Goal: Check status: Check status

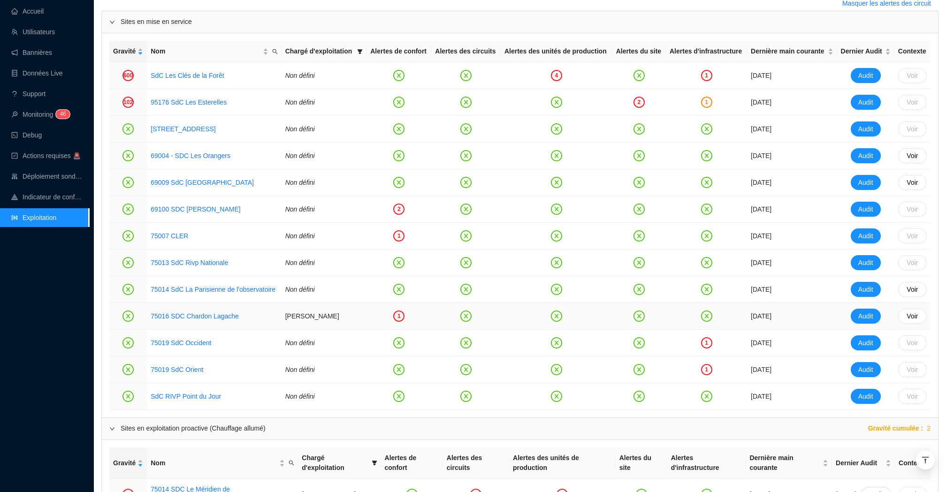
scroll to position [430, 0]
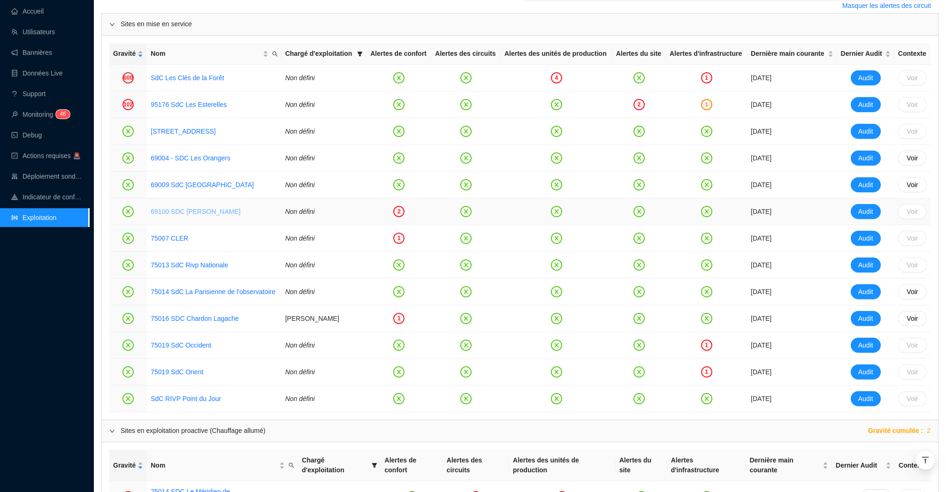
click at [198, 215] on link "69100 SDC [PERSON_NAME]" at bounding box center [196, 212] width 90 height 8
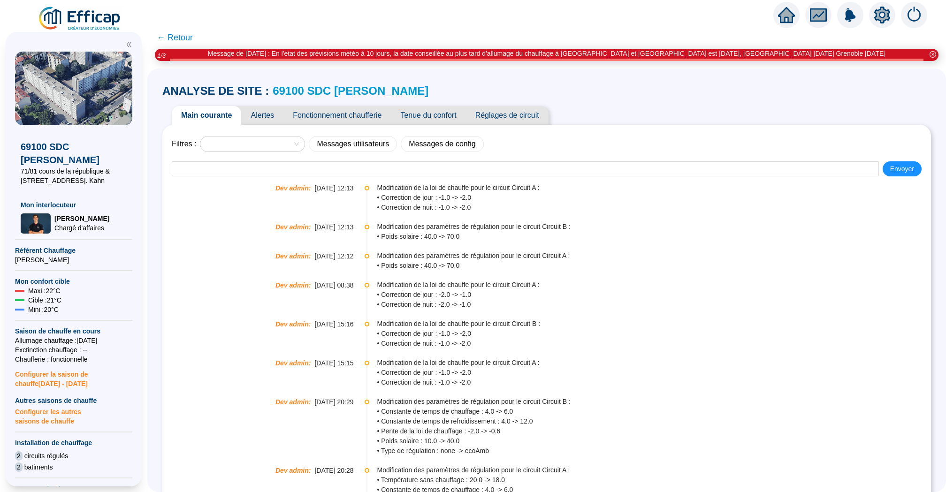
click at [425, 114] on span "Tenue du confort" at bounding box center [428, 115] width 75 height 19
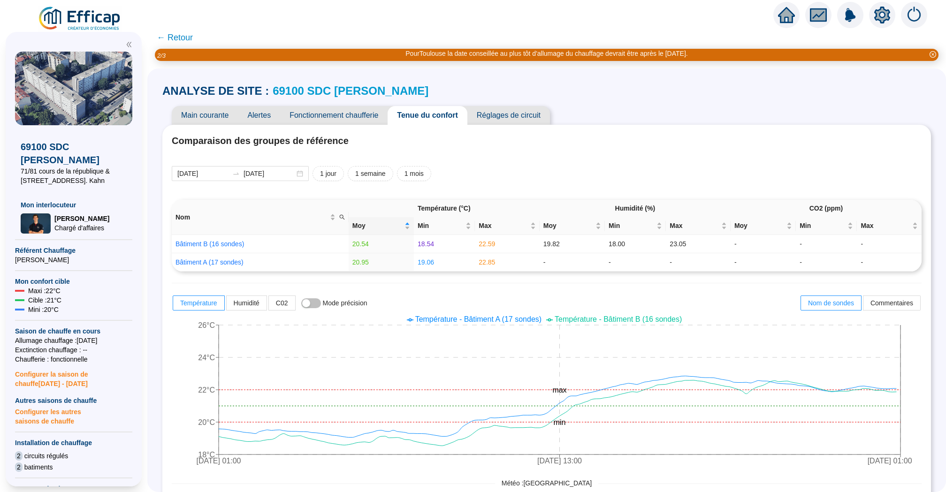
click at [182, 34] on span "← Retour" at bounding box center [175, 37] width 36 height 13
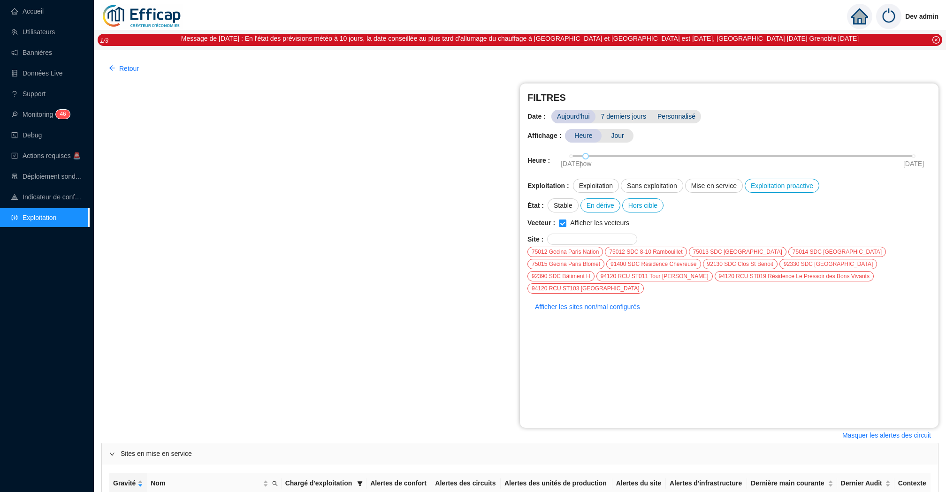
scroll to position [430, 0]
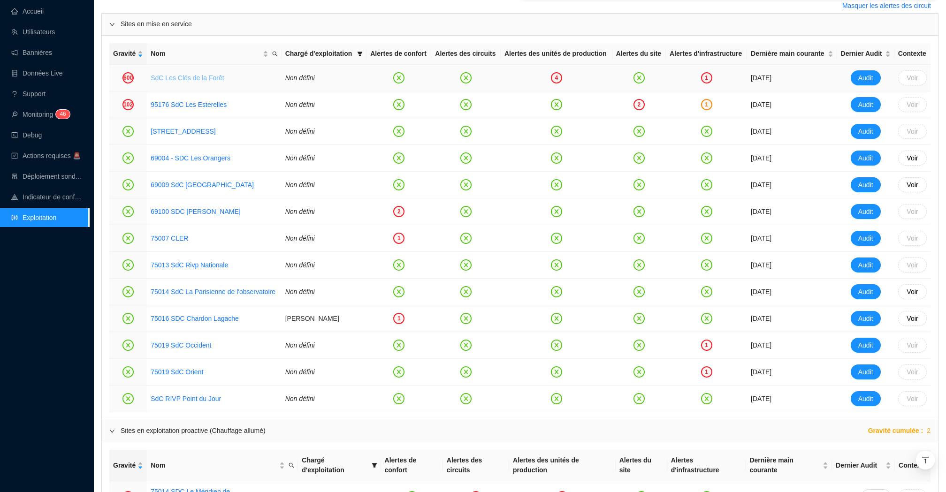
click at [180, 82] on link "SdC Les Clés de la Forêt" at bounding box center [187, 78] width 73 height 8
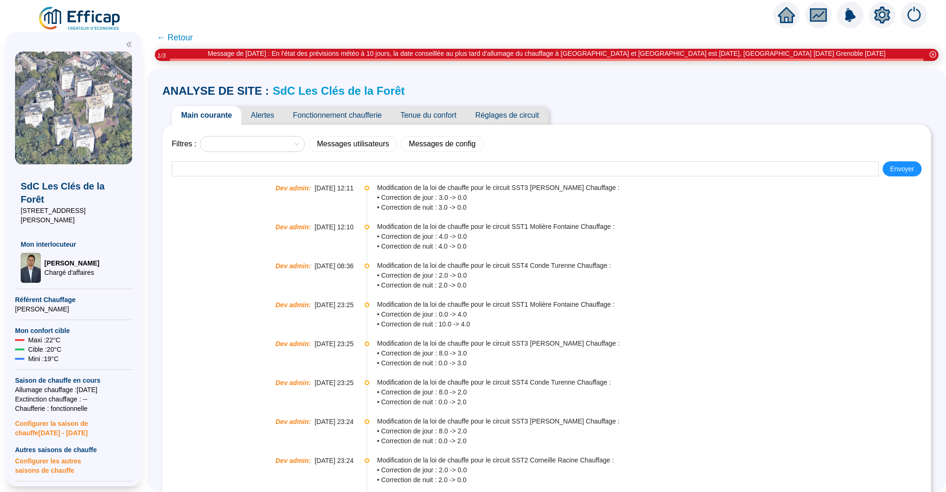
click at [270, 114] on span "Alertes" at bounding box center [262, 115] width 42 height 19
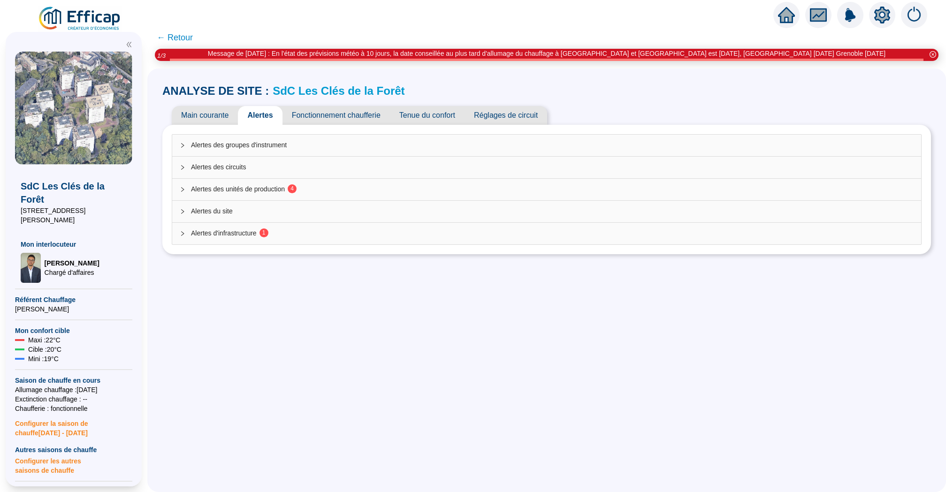
click at [212, 116] on span "Main courante" at bounding box center [205, 115] width 66 height 19
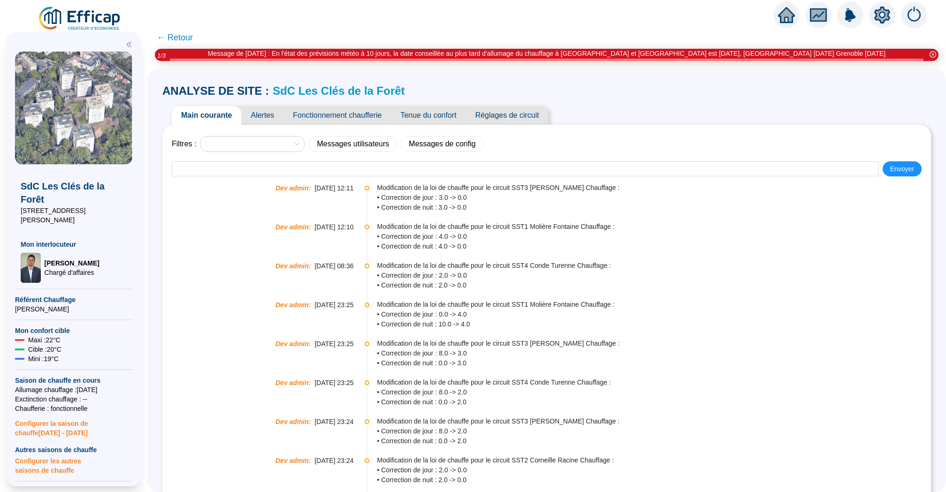
click at [426, 107] on span "Tenue du confort" at bounding box center [428, 115] width 75 height 19
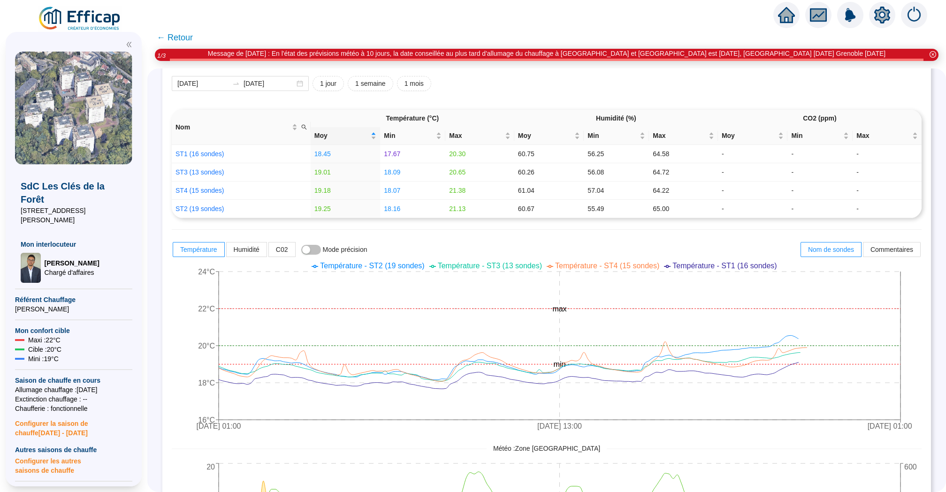
scroll to position [98, 0]
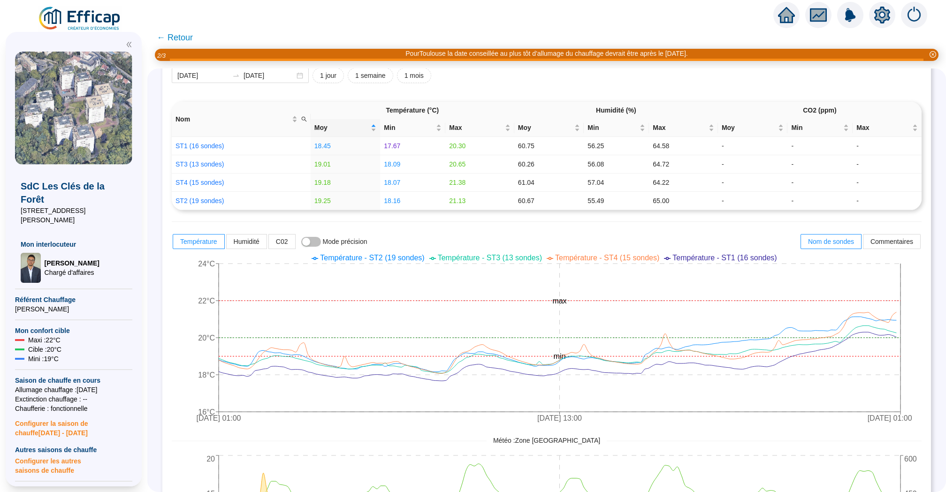
click at [785, 8] on icon "home" at bounding box center [786, 15] width 17 height 17
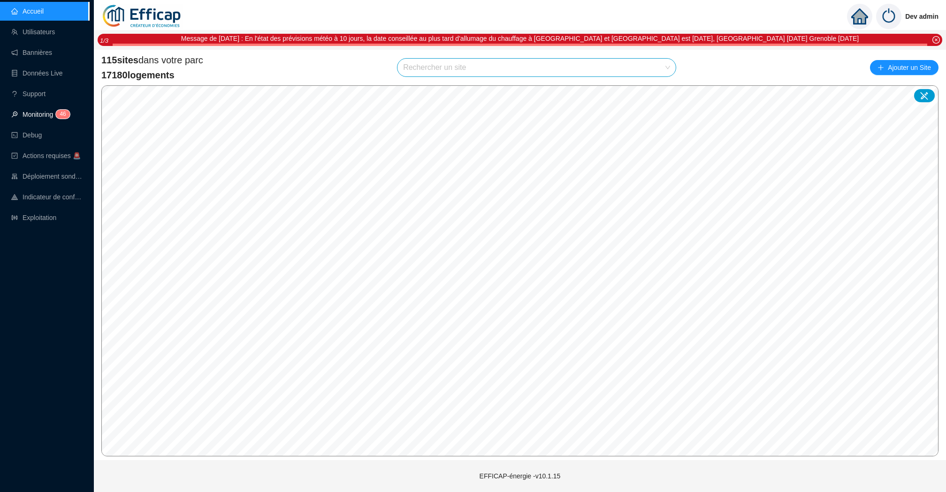
click at [59, 111] on sup "4 6" at bounding box center [63, 114] width 14 height 9
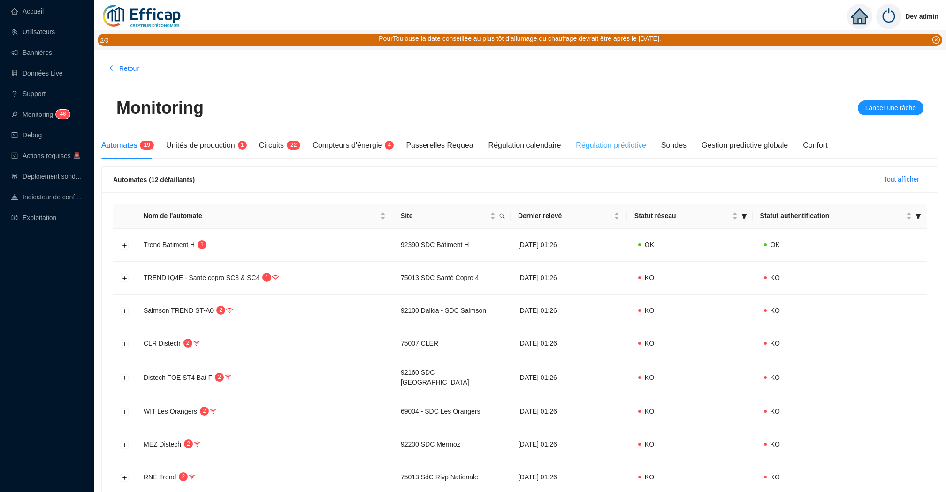
click at [620, 158] on div "Régulation prédictive" at bounding box center [611, 145] width 70 height 26
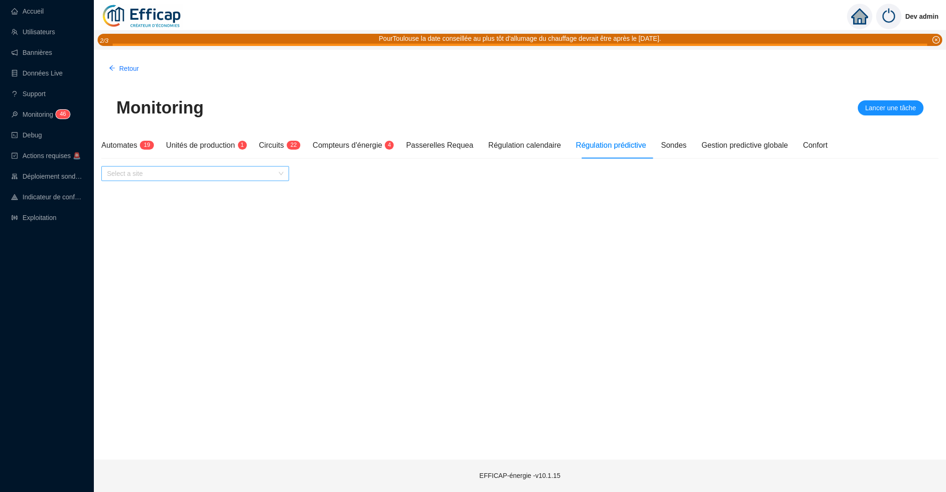
click at [252, 179] on input "search" at bounding box center [191, 174] width 168 height 14
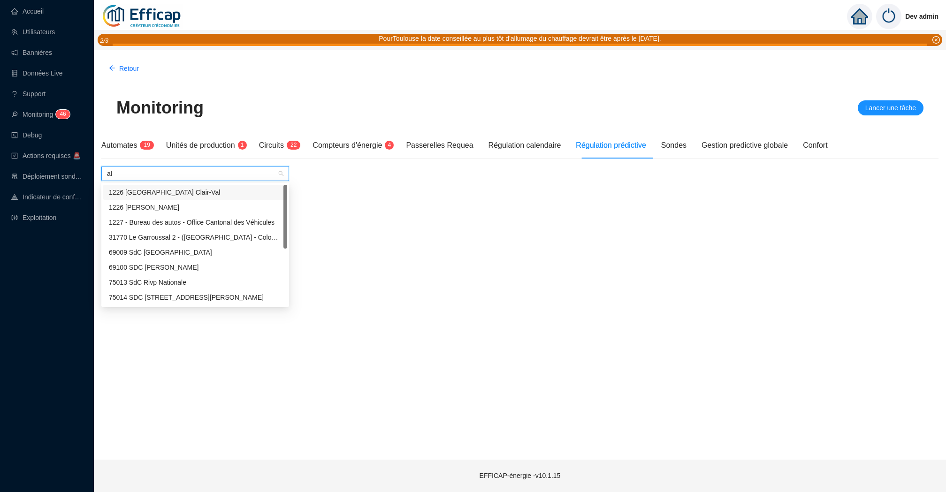
type input "alb"
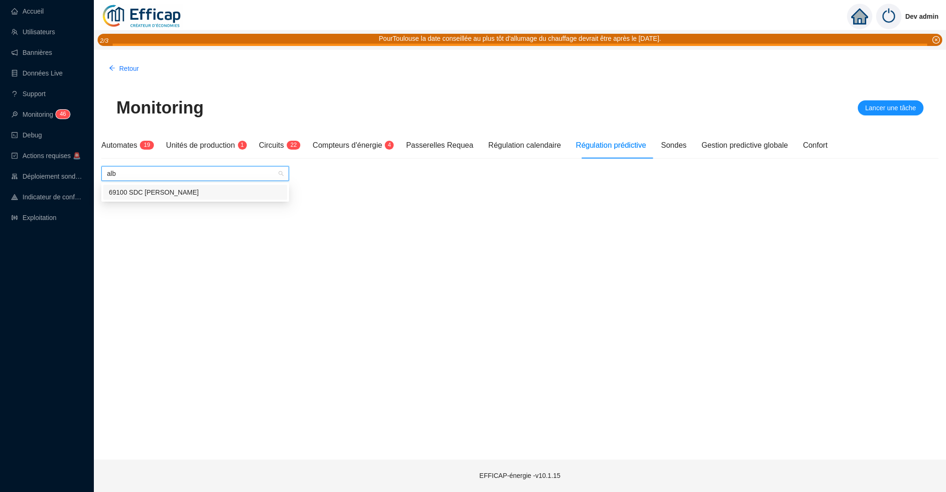
click at [238, 192] on div "69100 SDC [PERSON_NAME]" at bounding box center [195, 193] width 173 height 10
click at [257, 198] on input "search" at bounding box center [191, 192] width 168 height 14
click at [252, 210] on div "Circuit A" at bounding box center [195, 211] width 173 height 10
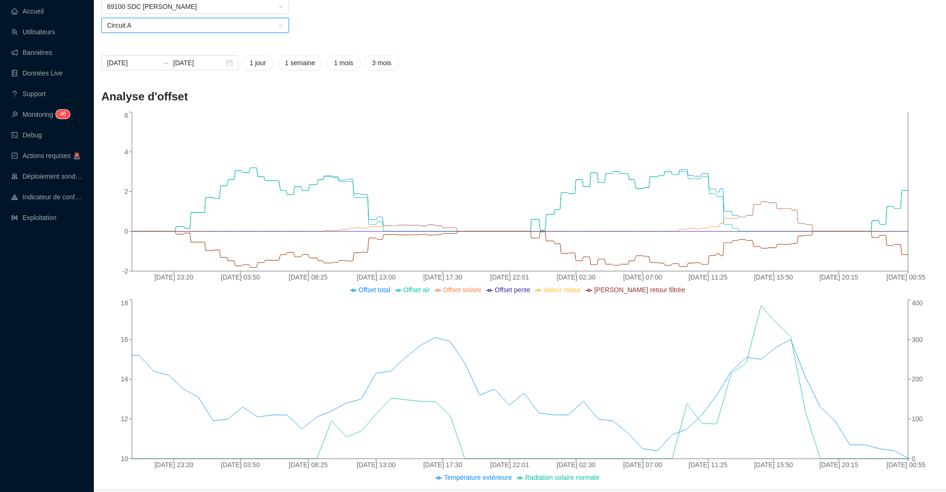
scroll to position [152, 0]
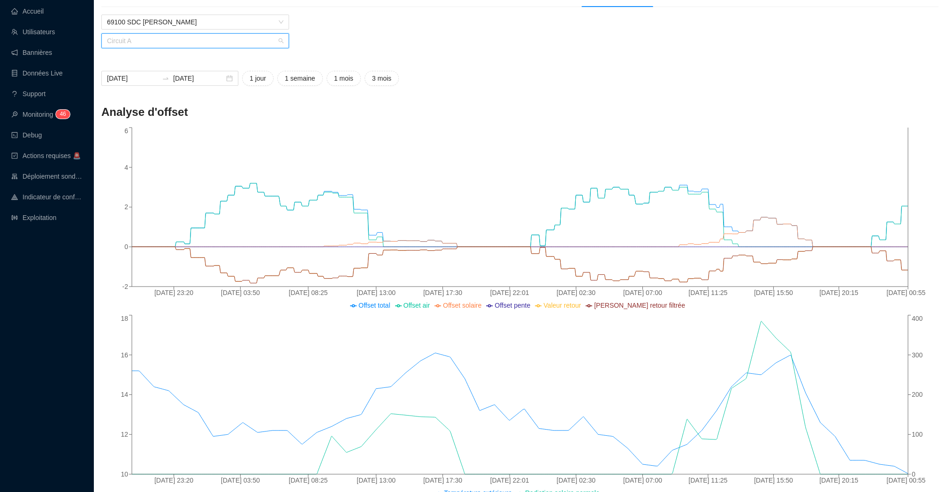
click at [237, 45] on span "Circuit A" at bounding box center [195, 41] width 176 height 14
click at [221, 75] on div "Circuit B" at bounding box center [195, 75] width 173 height 10
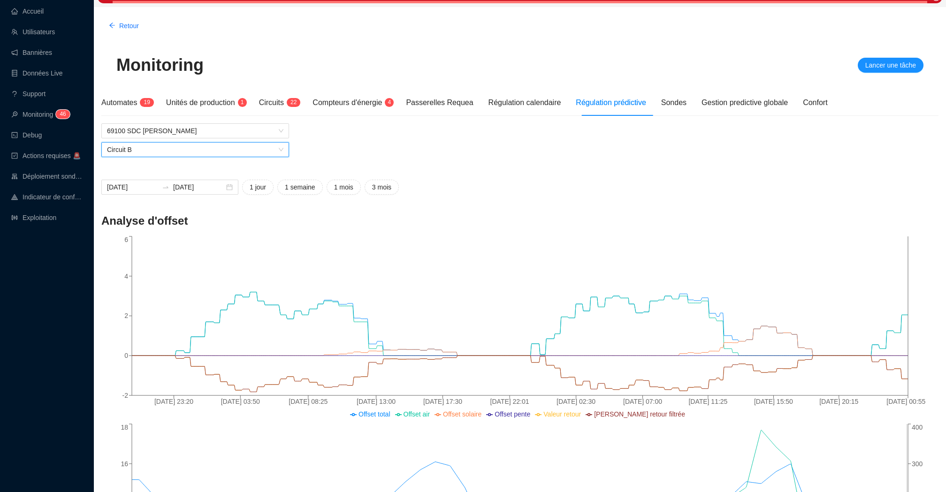
scroll to position [0, 0]
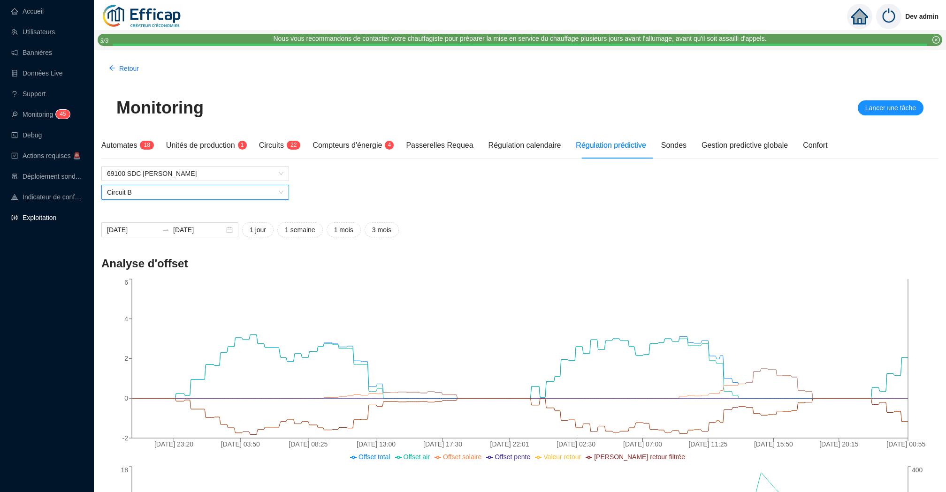
click at [50, 216] on link "Exploitation" at bounding box center [33, 218] width 45 height 8
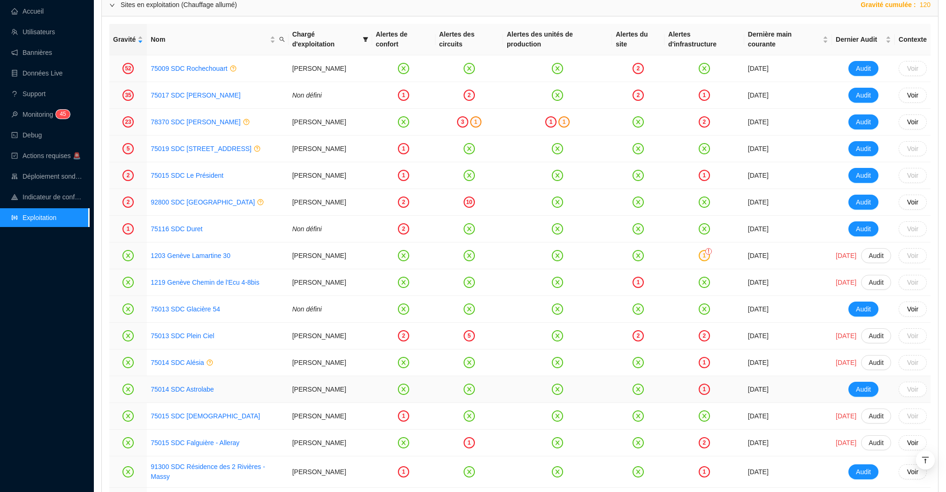
scroll to position [1005, 0]
